Goal: Task Accomplishment & Management: Use online tool/utility

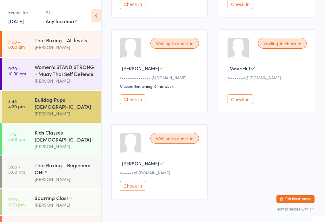
scroll to position [196, 0]
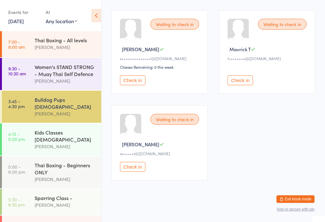
click at [137, 171] on button "Check in" at bounding box center [132, 167] width 25 height 10
click at [56, 110] on div "[PERSON_NAME]" at bounding box center [65, 113] width 61 height 7
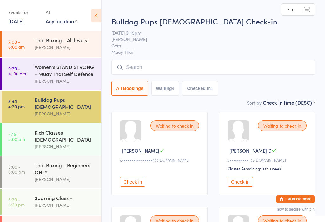
click at [145, 68] on input "search" at bounding box center [213, 67] width 204 height 15
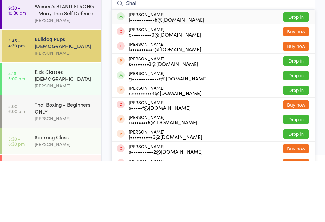
type input "Shai"
click at [296, 73] on button "Drop in" at bounding box center [295, 77] width 25 height 9
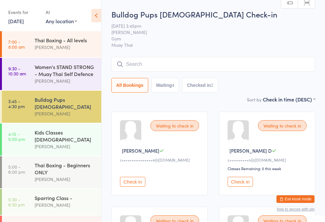
click at [269, 64] on input "search" at bounding box center [213, 64] width 204 height 15
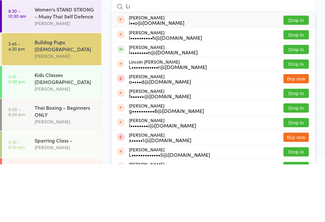
type input "L"
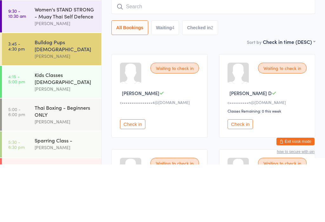
click at [180, 57] on input "search" at bounding box center [213, 64] width 204 height 15
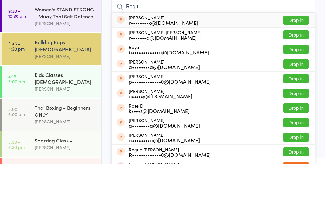
type input "Rogue"
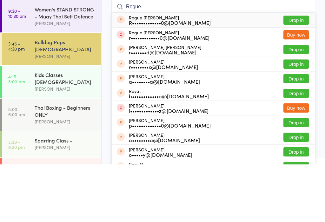
click at [64, 110] on div "[PERSON_NAME]" at bounding box center [65, 113] width 61 height 7
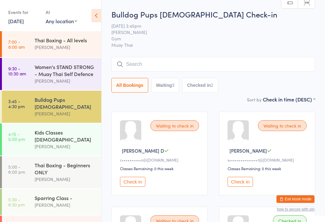
click at [135, 186] on button "Check in" at bounding box center [132, 181] width 25 height 10
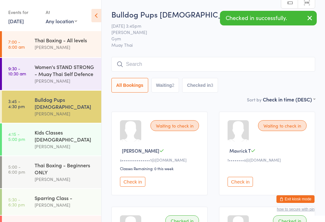
click at [132, 186] on button "Check in" at bounding box center [132, 181] width 25 height 10
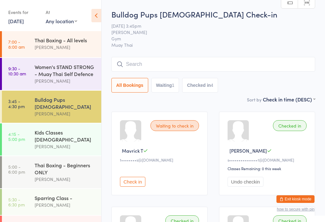
click at [11, 131] on time "4:15 - 5:00 pm" at bounding box center [16, 136] width 17 height 10
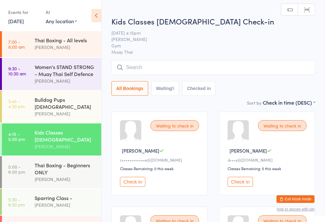
click at [80, 104] on div "Bulldog Pups [DEMOGRAPHIC_DATA]" at bounding box center [65, 103] width 61 height 14
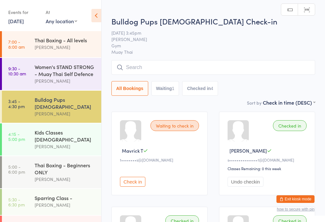
click at [260, 62] on input "search" at bounding box center [213, 67] width 204 height 15
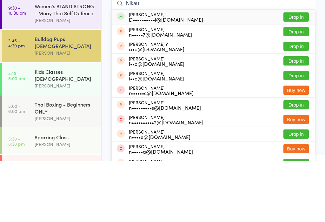
type input "Nikau"
click at [302, 73] on button "Drop in" at bounding box center [295, 77] width 25 height 9
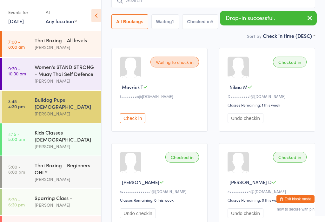
scroll to position [64, 0]
click at [24, 131] on time "4:15 - 5:00 pm" at bounding box center [16, 136] width 17 height 10
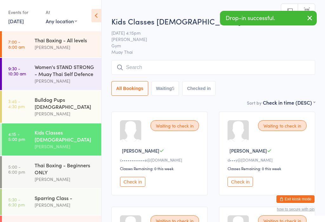
click at [244, 64] on input "search" at bounding box center [213, 67] width 204 height 15
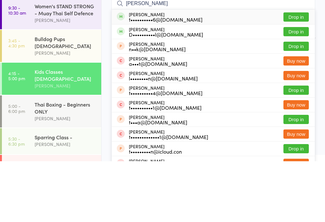
type input "[PERSON_NAME]"
click at [300, 88] on button "Drop in" at bounding box center [295, 92] width 25 height 9
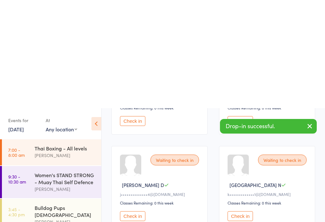
scroll to position [215, 0]
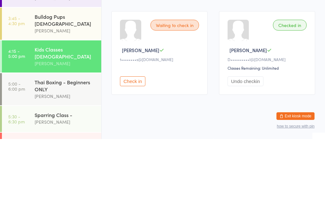
click at [295, 94] on div "Checked in [PERSON_NAME] M D••••••••••l@[DOMAIN_NAME] Classes Remaining: Unlimi…" at bounding box center [267, 135] width 96 height 83
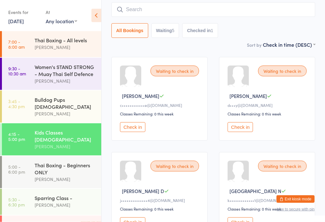
scroll to position [53, 0]
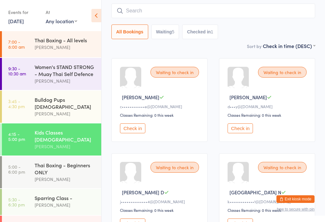
click at [27, 107] on link "3:45 - 4:30 pm Bulldog Pups [DEMOGRAPHIC_DATA] [PERSON_NAME]" at bounding box center [51, 106] width 99 height 32
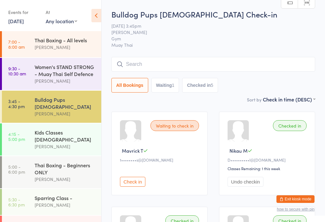
click at [141, 180] on button "Check in" at bounding box center [132, 181] width 25 height 10
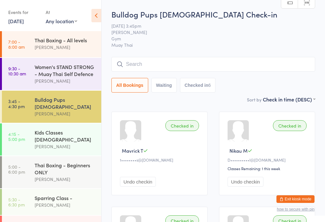
click at [73, 130] on div "Kids Classes [DEMOGRAPHIC_DATA]" at bounding box center [65, 136] width 61 height 14
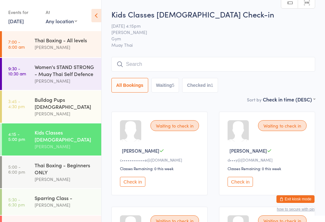
click at [46, 103] on div "Bulldog Pups [DEMOGRAPHIC_DATA]" at bounding box center [65, 103] width 61 height 14
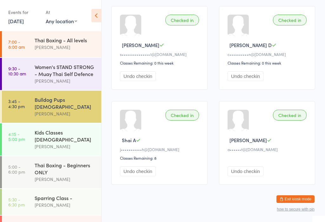
scroll to position [205, 0]
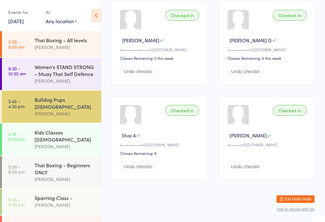
click at [55, 71] on div "Women's STAND STRONG - Muay Thai Self Defence" at bounding box center [65, 70] width 61 height 14
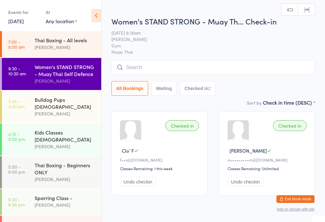
click at [57, 110] on div "[PERSON_NAME]" at bounding box center [65, 113] width 61 height 7
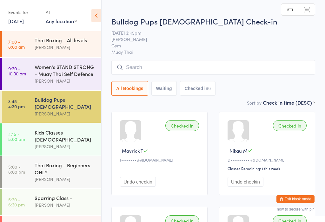
click at [58, 129] on div "Kids Classes [DEMOGRAPHIC_DATA]" at bounding box center [65, 136] width 61 height 14
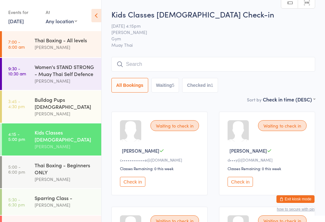
click at [281, 63] on input "search" at bounding box center [213, 64] width 204 height 15
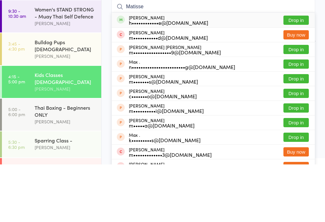
type input "Matisse"
click at [299, 73] on button "Drop in" at bounding box center [295, 77] width 25 height 9
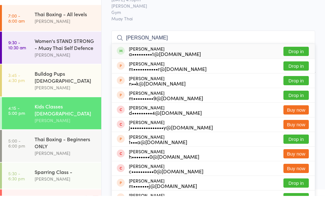
type input "[PERSON_NAME]"
click at [302, 73] on button "Drop in" at bounding box center [295, 77] width 25 height 9
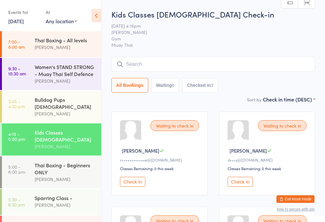
click at [140, 70] on input "search" at bounding box center [213, 64] width 204 height 15
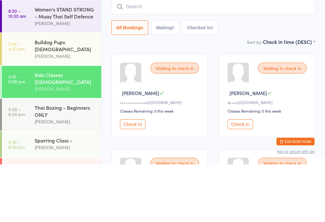
click at [162, 78] on button "Waiting 6" at bounding box center [165, 85] width 28 height 15
select select "0"
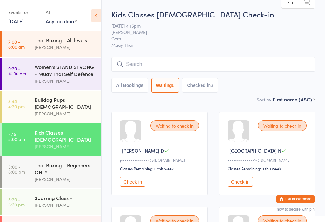
click at [164, 66] on input "search" at bounding box center [213, 64] width 204 height 15
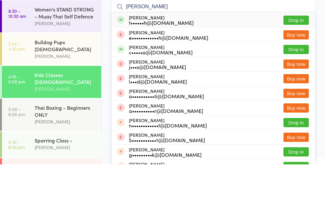
type input "[PERSON_NAME]"
click at [301, 73] on button "Drop in" at bounding box center [295, 77] width 25 height 9
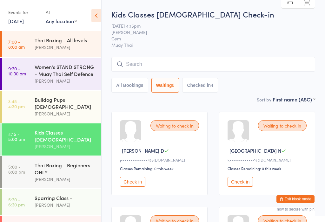
click at [123, 86] on button "All Bookings" at bounding box center [129, 85] width 37 height 15
select select "5"
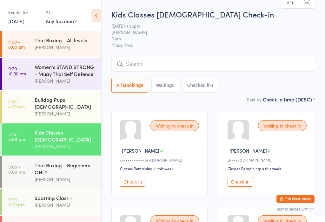
click at [245, 66] on input "search" at bounding box center [213, 64] width 204 height 15
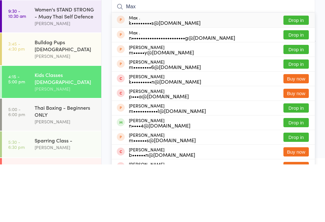
scroll to position [57, 0]
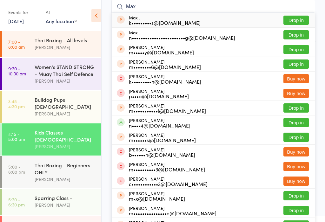
type input "Max"
click at [296, 123] on button "Drop in" at bounding box center [295, 122] width 25 height 9
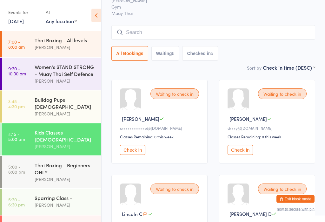
scroll to position [0, 0]
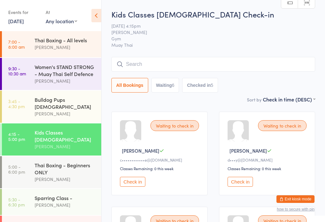
click at [254, 65] on input "search" at bounding box center [213, 64] width 204 height 15
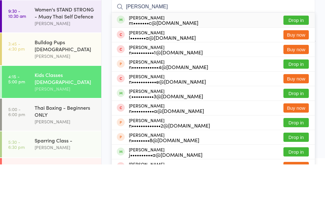
type input "[PERSON_NAME]"
click at [303, 70] on div "[PERSON_NAME] m•••••••c@[DOMAIN_NAME] Drop in" at bounding box center [213, 77] width 203 height 15
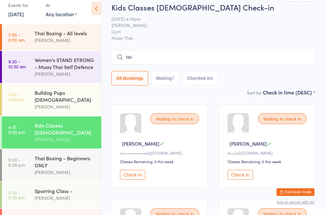
type input "n"
click at [296, 29] on span "[PERSON_NAME]" at bounding box center [208, 32] width 194 height 6
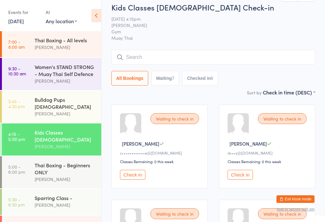
click at [271, 64] on input "search" at bounding box center [213, 57] width 204 height 15
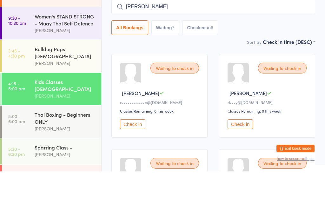
type input "[PERSON_NAME]"
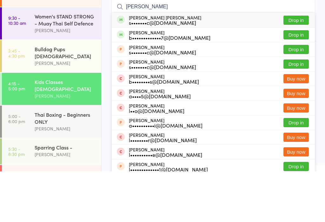
click at [305, 66] on button "Drop in" at bounding box center [295, 70] width 25 height 9
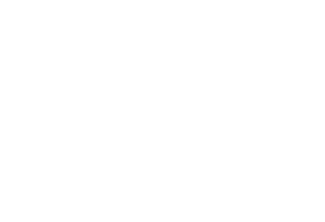
scroll to position [19, 0]
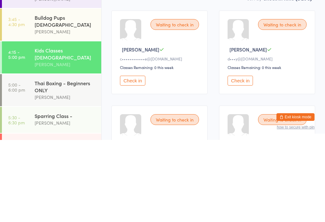
click at [133, 157] on button "Check in" at bounding box center [132, 162] width 25 height 10
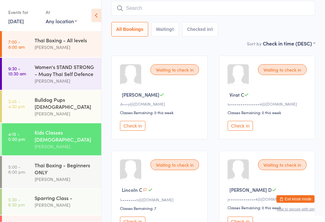
scroll to position [0, 0]
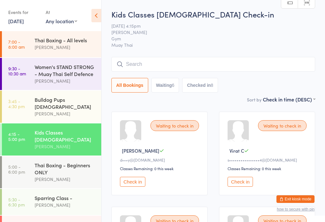
click at [245, 185] on button "Check in" at bounding box center [240, 181] width 25 height 10
click at [139, 186] on button "Check in" at bounding box center [132, 182] width 25 height 10
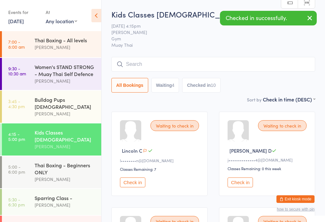
click at [139, 187] on button "Check in" at bounding box center [132, 182] width 25 height 10
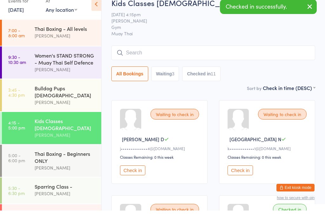
scroll to position [17, 0]
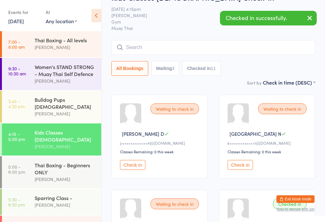
click at [138, 169] on button "Check in" at bounding box center [132, 165] width 25 height 10
click at [140, 169] on button "Check in" at bounding box center [132, 165] width 25 height 10
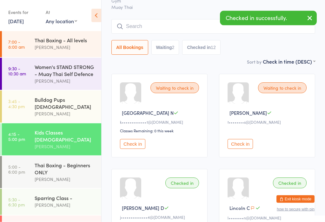
click at [137, 146] on button "Check in" at bounding box center [132, 144] width 25 height 10
click at [138, 145] on button "Check in" at bounding box center [132, 144] width 25 height 10
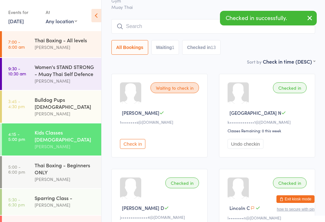
click at [315, 16] on button "button" at bounding box center [310, 18] width 14 height 15
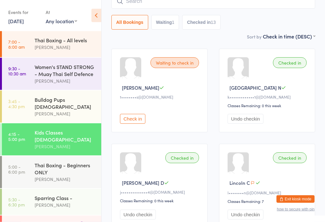
scroll to position [62, 0]
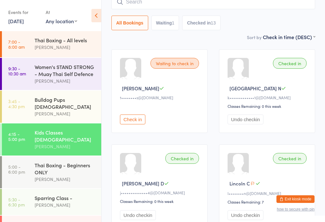
click at [132, 120] on button "Check in" at bounding box center [132, 119] width 25 height 10
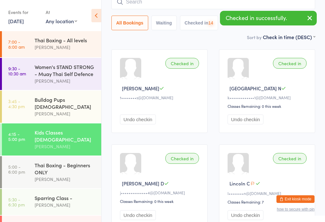
click at [136, 118] on button "Undo checkin" at bounding box center [138, 119] width 36 height 10
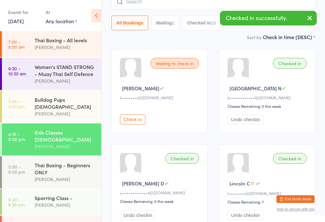
click at [129, 124] on button "Check in" at bounding box center [132, 119] width 25 height 10
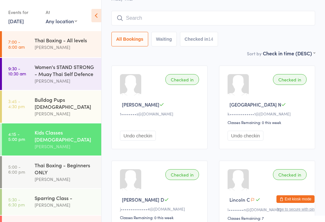
scroll to position [46, 0]
click at [42, 162] on div "Thai Boxing - Beginners ONLY" at bounding box center [65, 168] width 61 height 14
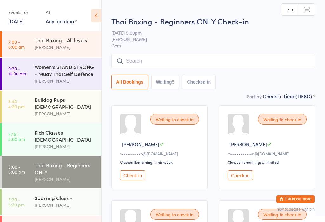
click at [164, 60] on input "search" at bounding box center [213, 61] width 204 height 15
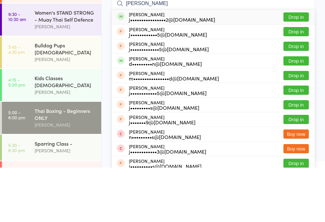
type input "[PERSON_NAME]"
click at [298, 67] on button "Drop in" at bounding box center [295, 71] width 25 height 9
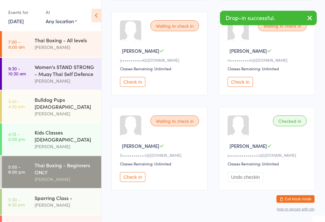
scroll to position [199, 0]
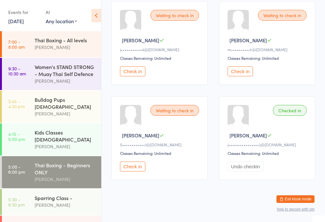
click at [132, 170] on button "Check in" at bounding box center [132, 166] width 25 height 10
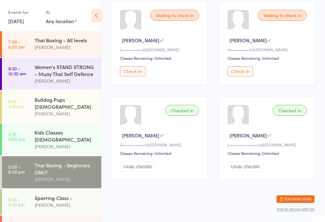
click at [134, 76] on button "Check in" at bounding box center [132, 71] width 25 height 10
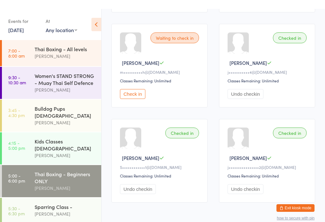
scroll to position [153, 0]
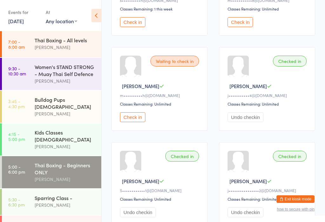
click at [134, 119] on button "Check in" at bounding box center [132, 117] width 25 height 10
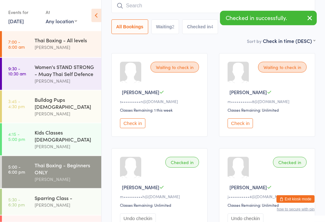
scroll to position [52, 0]
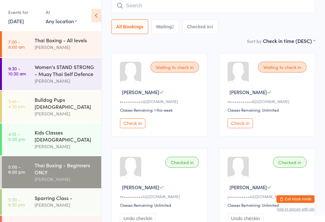
click at [238, 123] on button "Check in" at bounding box center [240, 123] width 25 height 10
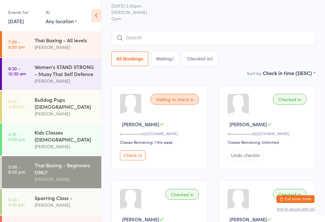
scroll to position [0, 0]
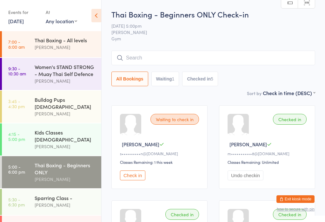
click at [200, 56] on input "search" at bounding box center [213, 57] width 204 height 15
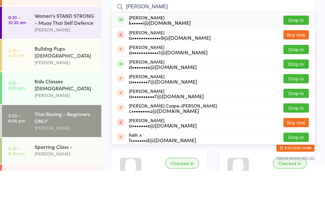
type input "[PERSON_NAME]"
click at [300, 67] on button "Drop in" at bounding box center [295, 71] width 25 height 9
